Goal: Task Accomplishment & Management: Manage account settings

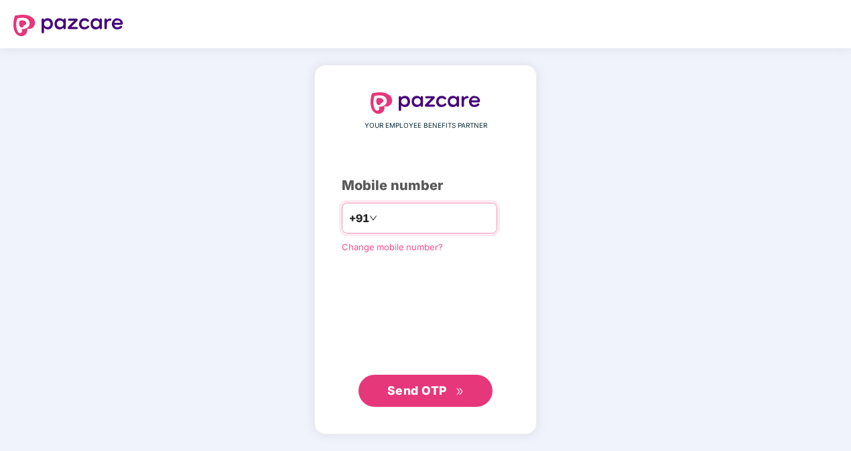
type input "**********"
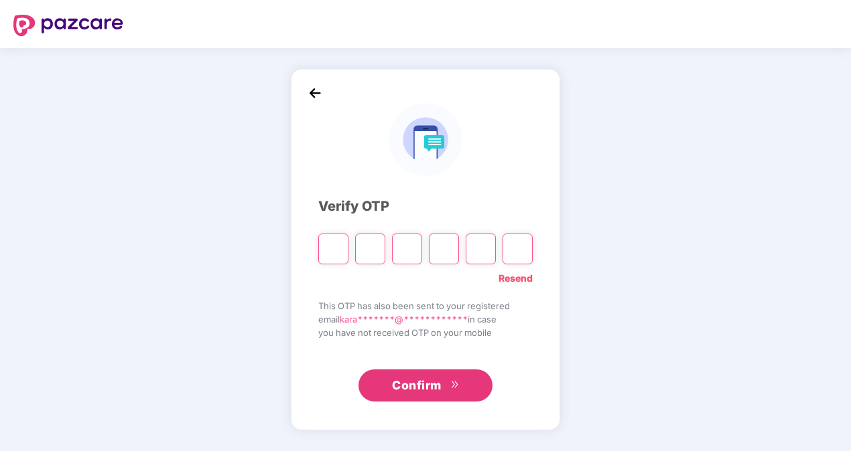
type input "*"
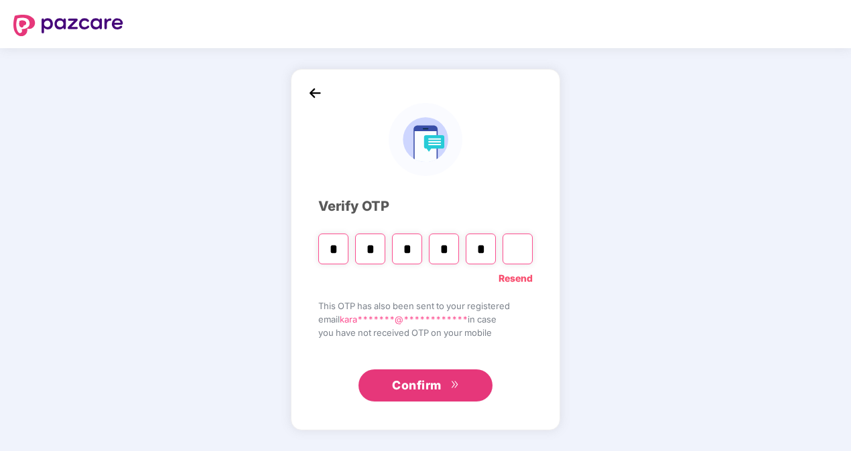
type input "*"
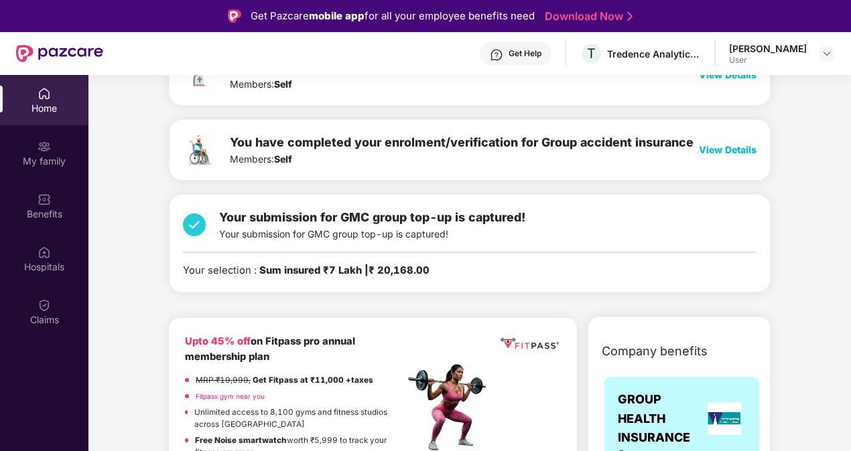
scroll to position [192, 0]
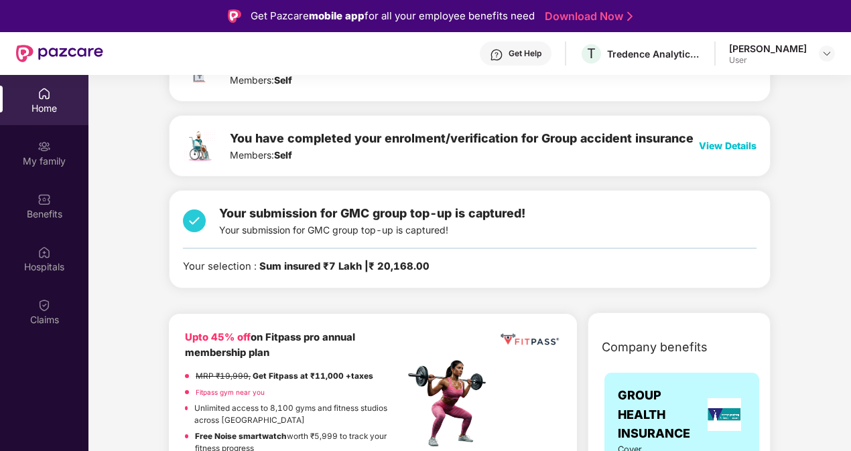
click at [443, 213] on span "Your submission for GMC group top-up is captured!" at bounding box center [372, 213] width 306 height 14
click at [204, 216] on img at bounding box center [194, 220] width 23 height 33
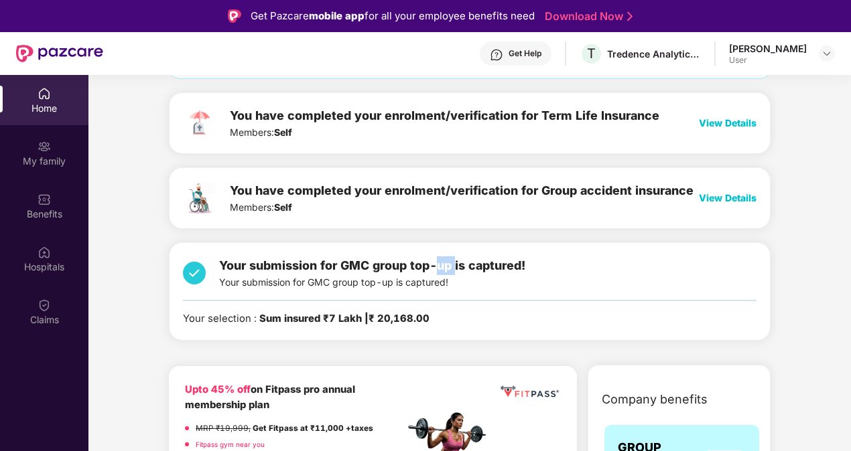
scroll to position [0, 0]
